Goal: Information Seeking & Learning: Learn about a topic

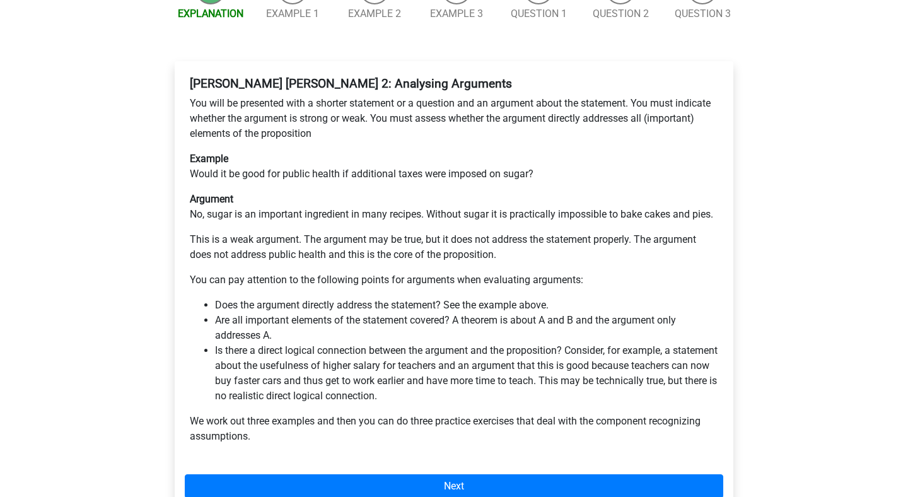
scroll to position [202, 0]
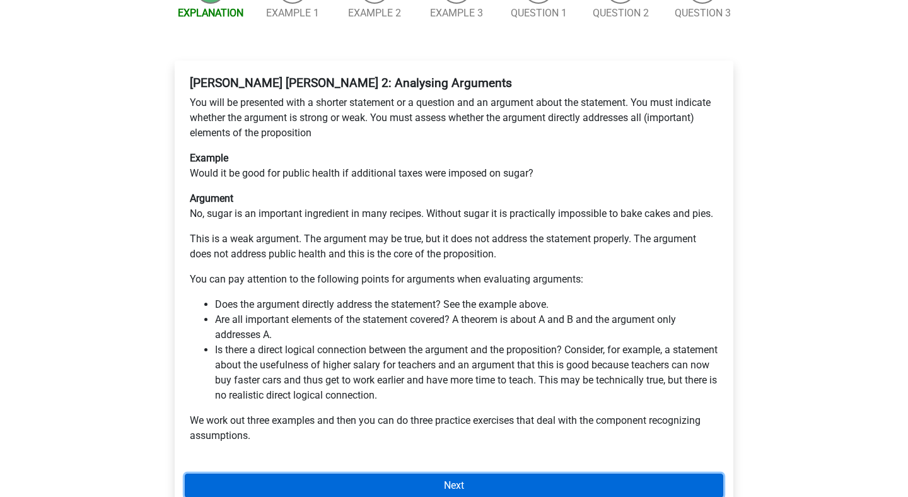
click at [237, 474] on link "Next" at bounding box center [454, 486] width 539 height 24
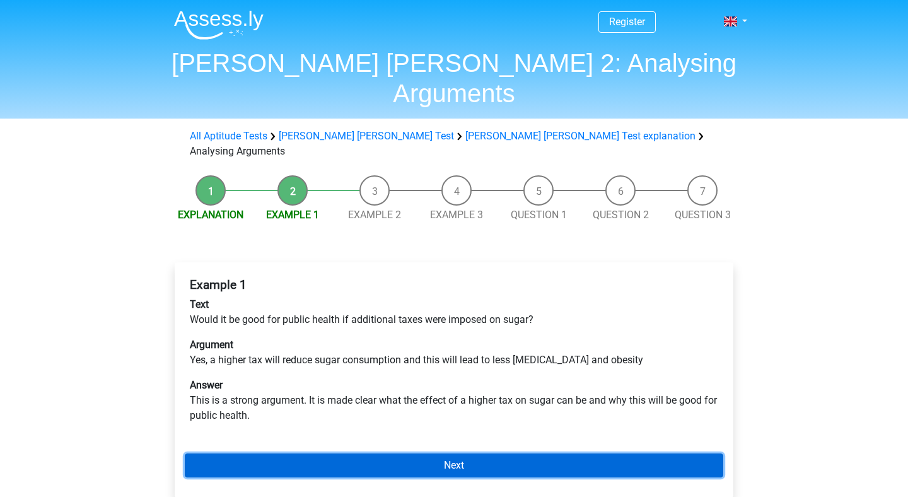
click at [229, 453] on link "Next" at bounding box center [454, 465] width 539 height 24
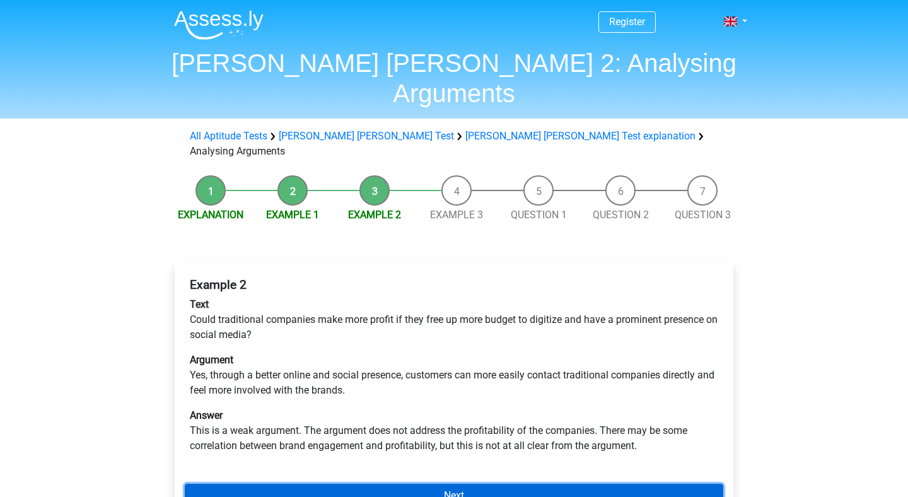
click at [354, 484] on link "Next" at bounding box center [454, 496] width 539 height 24
